Goal: Task Accomplishment & Management: Manage account settings

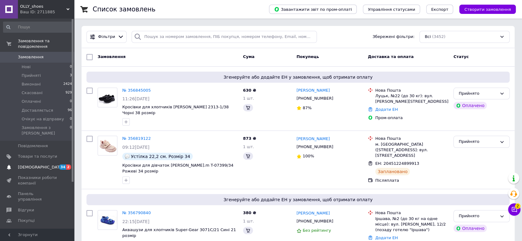
click at [46, 165] on span "[DEMOGRAPHIC_DATA]" at bounding box center [37, 168] width 39 height 6
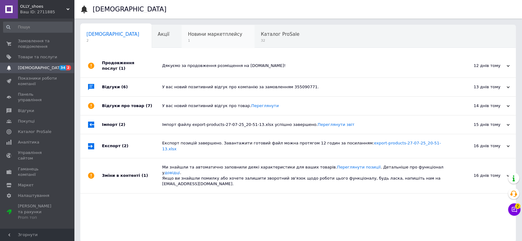
click at [194, 41] on span "1" at bounding box center [215, 40] width 54 height 5
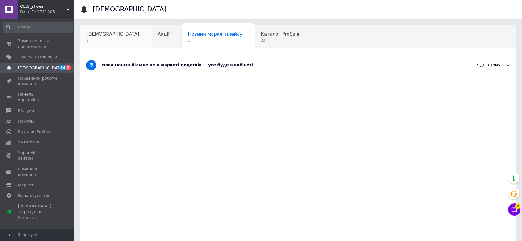
click at [107, 44] on div "[DEMOGRAPHIC_DATA] 2" at bounding box center [115, 36] width 71 height 23
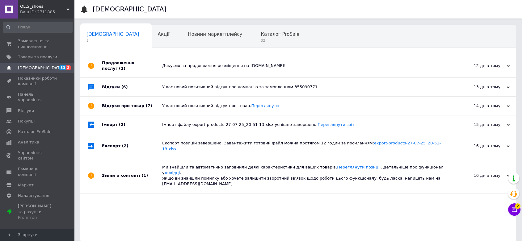
click at [134, 83] on div "Відгуки (6)" at bounding box center [132, 87] width 60 height 19
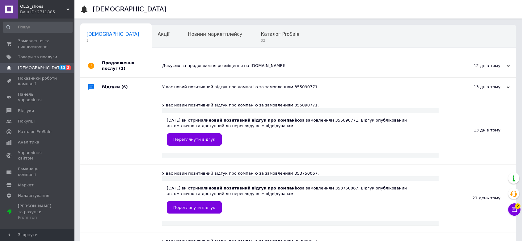
click at [131, 63] on div "Продовження послуг (1)" at bounding box center [132, 65] width 60 height 23
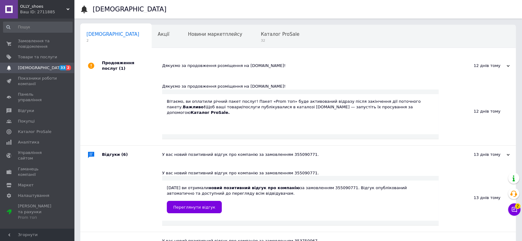
click at [104, 41] on span "2" at bounding box center [113, 40] width 53 height 5
click at [152, 39] on div "Акції" at bounding box center [167, 36] width 30 height 23
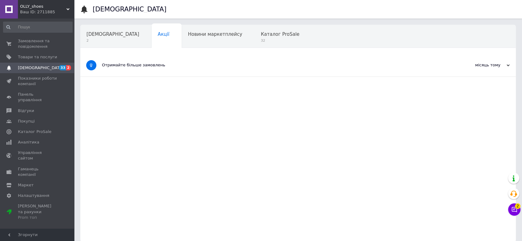
click at [52, 67] on span "[DEMOGRAPHIC_DATA]" at bounding box center [37, 68] width 39 height 6
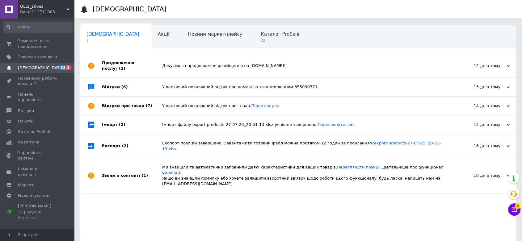
click at [137, 105] on div "Відгуки про товар (7)" at bounding box center [132, 106] width 60 height 19
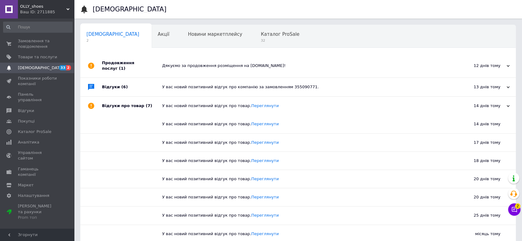
click at [45, 67] on span "[DEMOGRAPHIC_DATA]" at bounding box center [37, 68] width 39 height 6
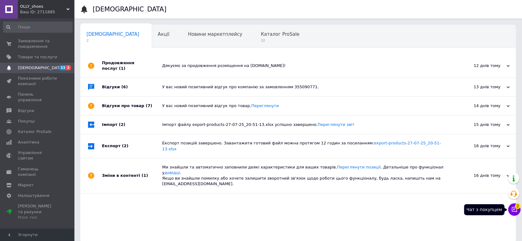
click at [513, 209] on icon at bounding box center [515, 210] width 6 height 6
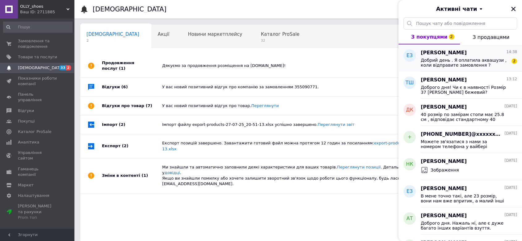
click at [486, 66] on span "Добрий день . Я оплатила аквашузи , коли відправите замовлення ?" at bounding box center [465, 63] width 88 height 10
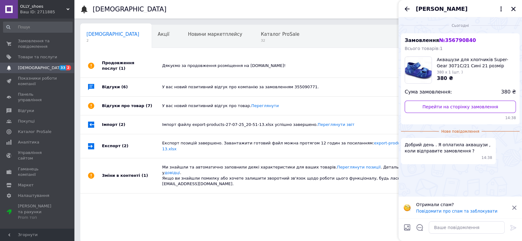
click at [474, 83] on div "Замовлення № 356790840 Всього товарів: 1 Аквашузи для хлопчиків Super-Gear 3071…" at bounding box center [460, 78] width 119 height 91
click at [440, 108] on link "Перейти на сторінку замовлення" at bounding box center [460, 107] width 111 height 12
click at [35, 57] on span "Товари та послуги" at bounding box center [37, 57] width 39 height 6
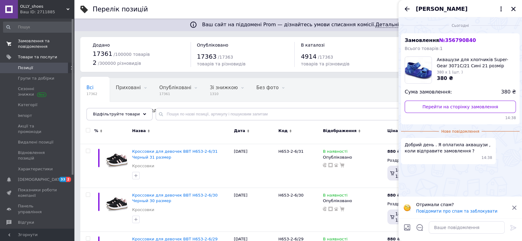
click at [39, 43] on span "Замовлення та повідомлення" at bounding box center [37, 43] width 39 height 11
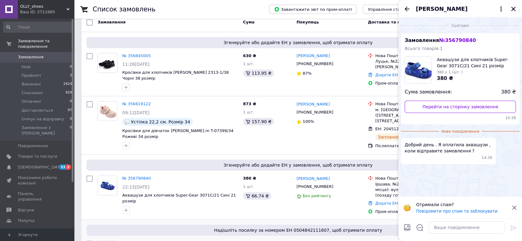
scroll to position [34, 0]
click at [144, 57] on link "№ 356845005" at bounding box center [136, 56] width 28 height 5
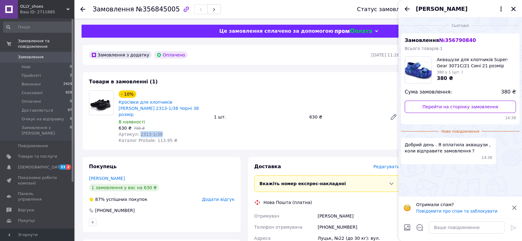
drag, startPoint x: 159, startPoint y: 127, endPoint x: 137, endPoint y: 128, distance: 21.7
click at [137, 131] on div "Артикул: 2313-1/38" at bounding box center [164, 134] width 91 height 6
copy span "2313-1/38"
click at [38, 73] on span "Прийняті" at bounding box center [31, 76] width 19 height 6
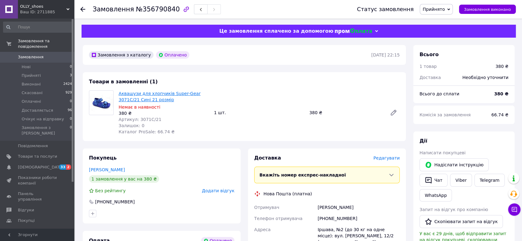
click at [131, 100] on link "Аквашузи для хлопчиків Super-Gear 3071C/21 Сині 21 розмір" at bounding box center [160, 96] width 82 height 11
